Goal: Task Accomplishment & Management: Manage account settings

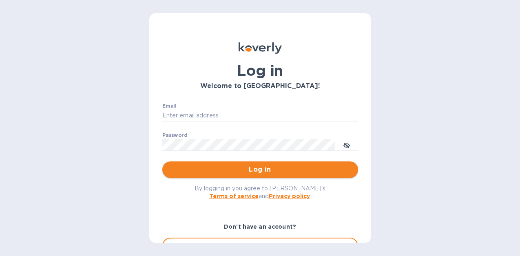
type input "hangtimewine@aol.com"
click at [245, 170] on span "Log in" at bounding box center [260, 170] width 183 height 10
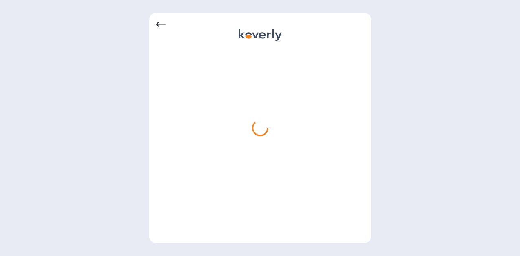
click at [159, 23] on icon at bounding box center [161, 25] width 10 height 10
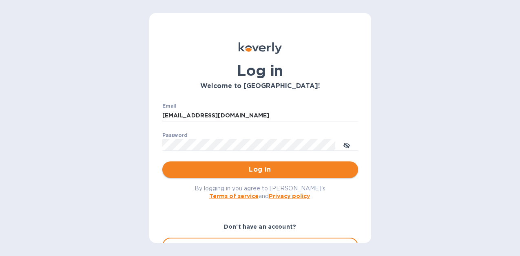
click at [266, 169] on span "Log in" at bounding box center [260, 170] width 183 height 10
